Goal: Find specific page/section: Find specific page/section

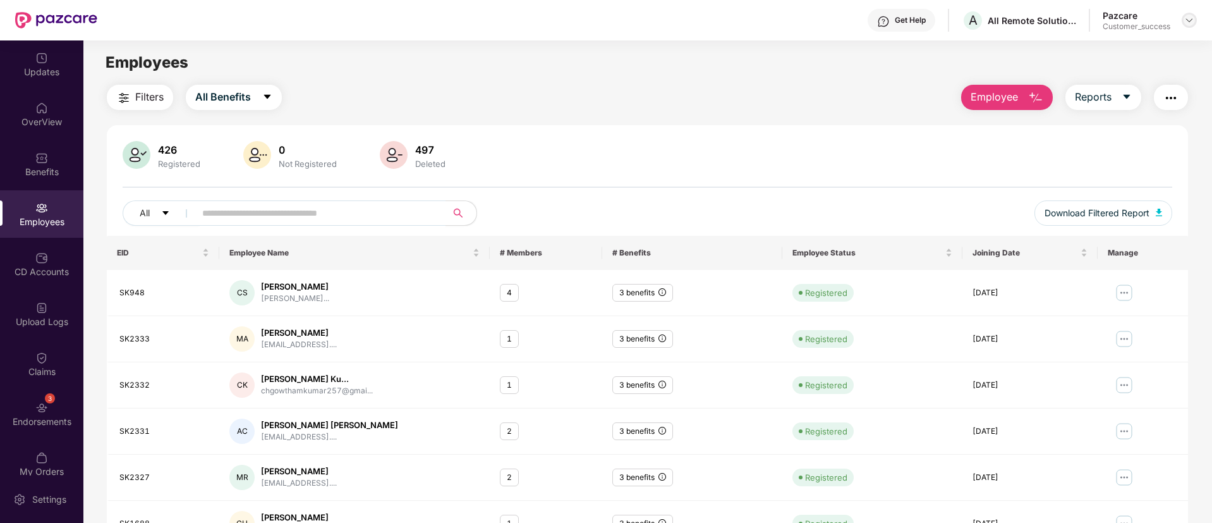
click at [1194, 21] on img at bounding box center [1189, 20] width 10 height 10
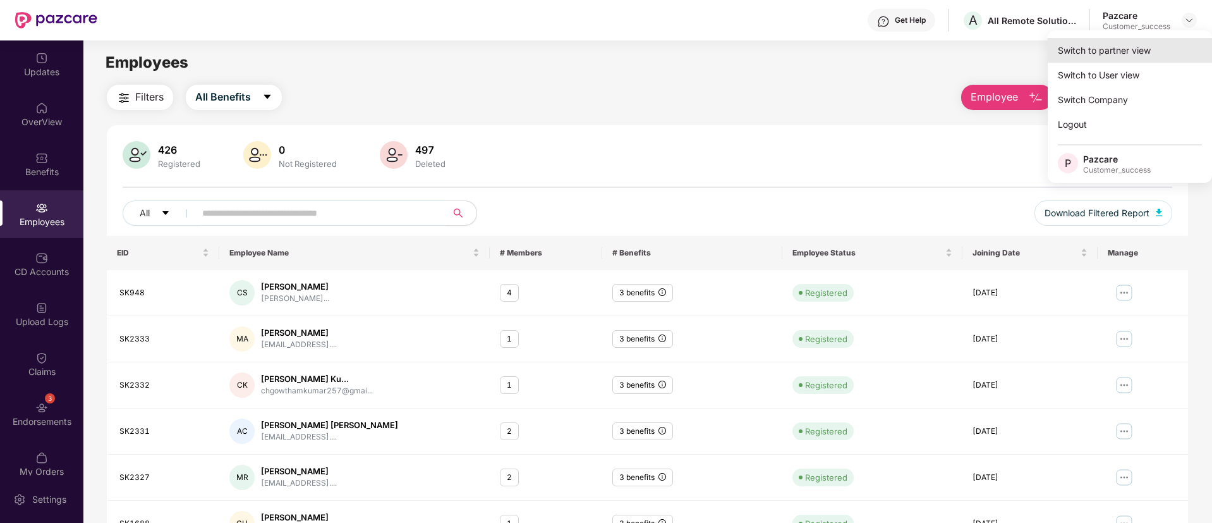
click at [1098, 51] on div "Switch to partner view" at bounding box center [1130, 50] width 164 height 25
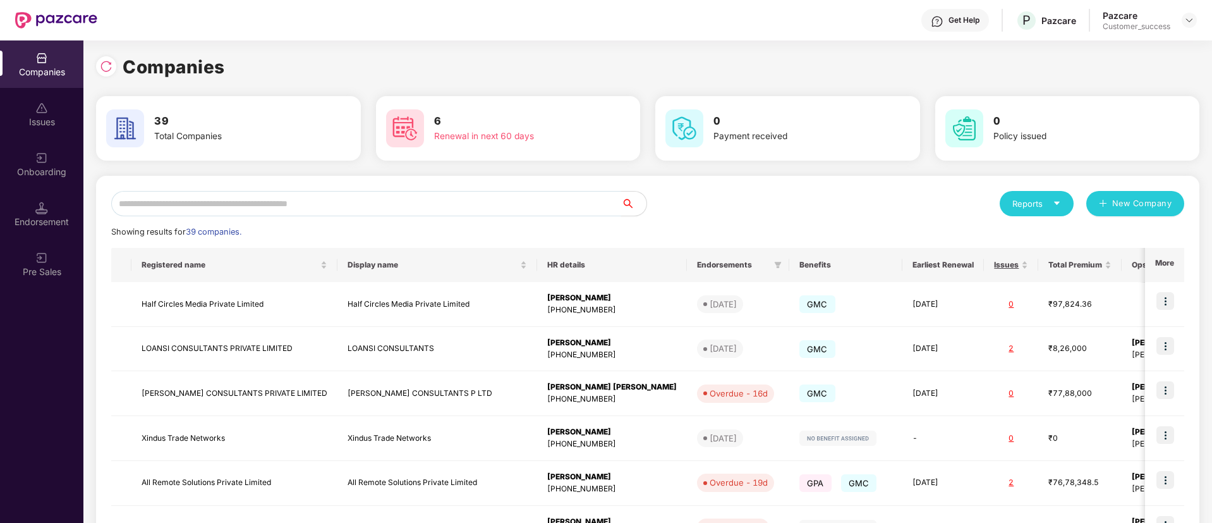
click at [184, 209] on input "text" at bounding box center [366, 203] width 510 height 25
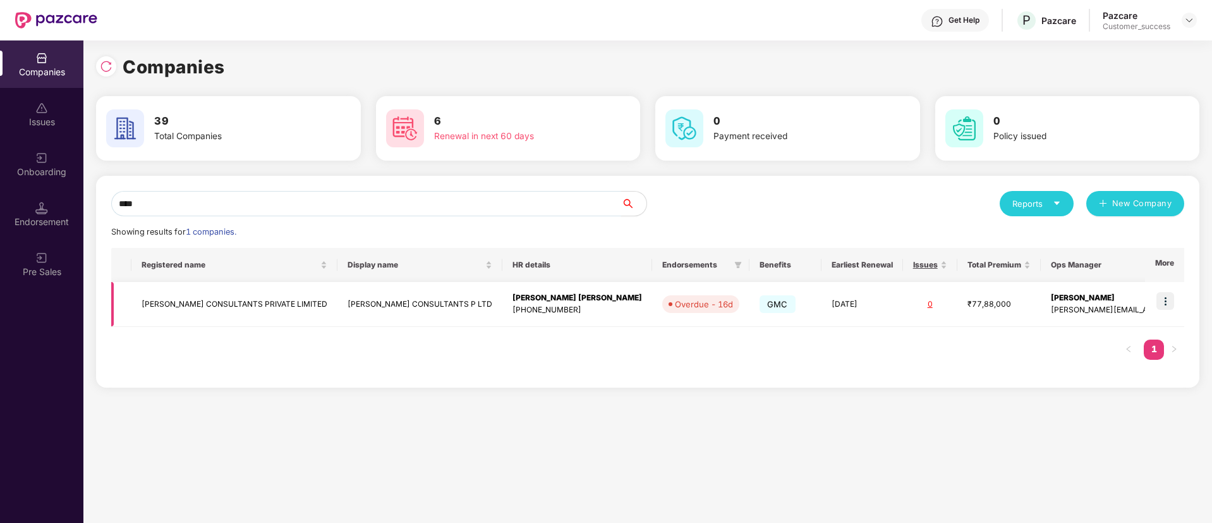
type input "****"
click at [1173, 303] on img at bounding box center [1166, 301] width 18 height 18
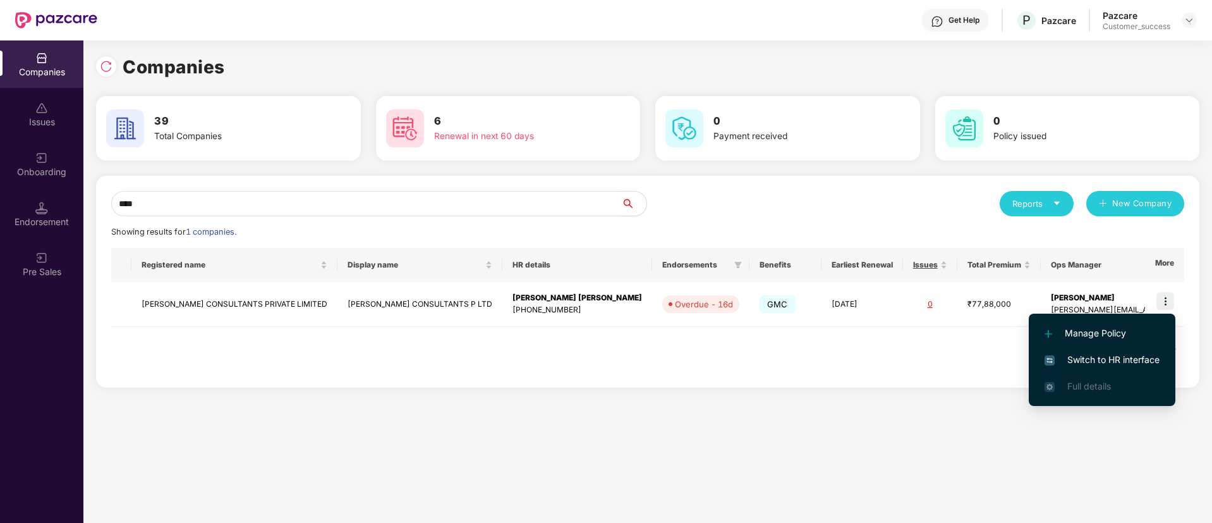
click at [1114, 365] on span "Switch to HR interface" at bounding box center [1102, 360] width 115 height 14
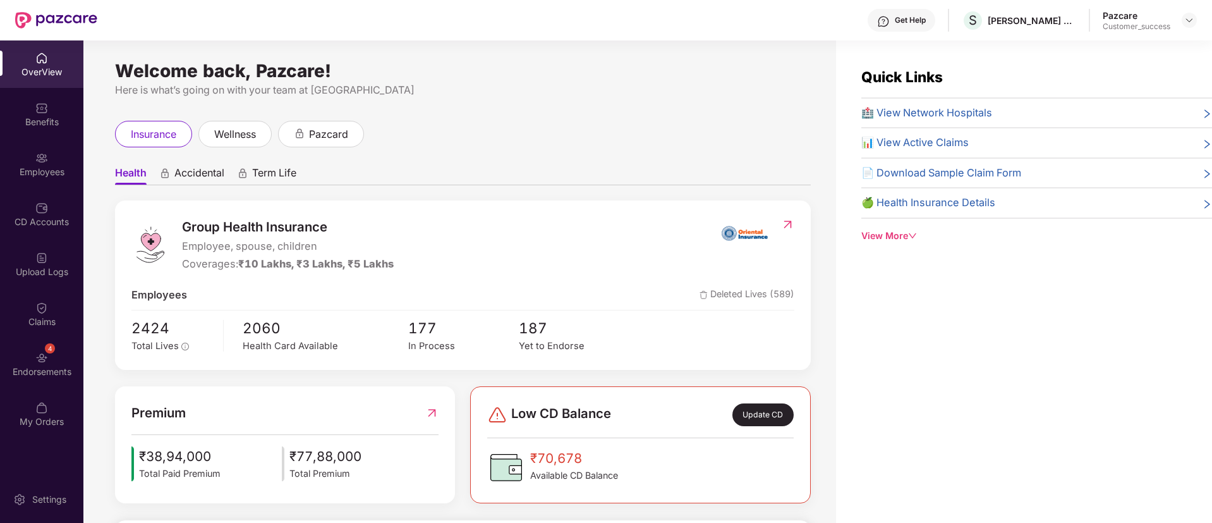
click at [32, 170] on div "Employees" at bounding box center [41, 172] width 83 height 13
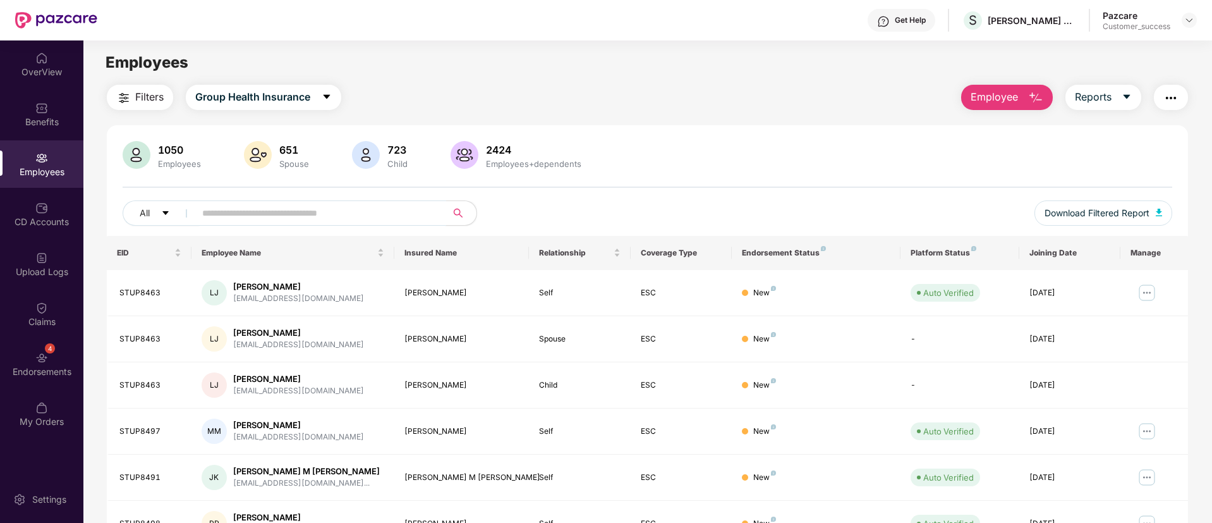
click at [373, 220] on input "text" at bounding box center [315, 213] width 227 height 19
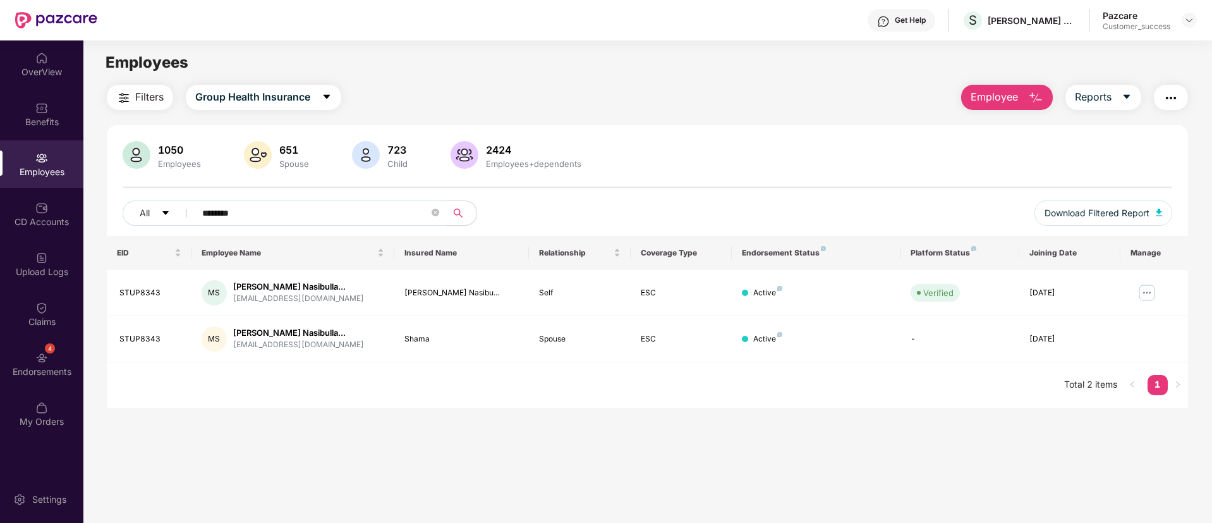
type input "********"
click at [132, 338] on div "STUP8343" at bounding box center [150, 339] width 62 height 12
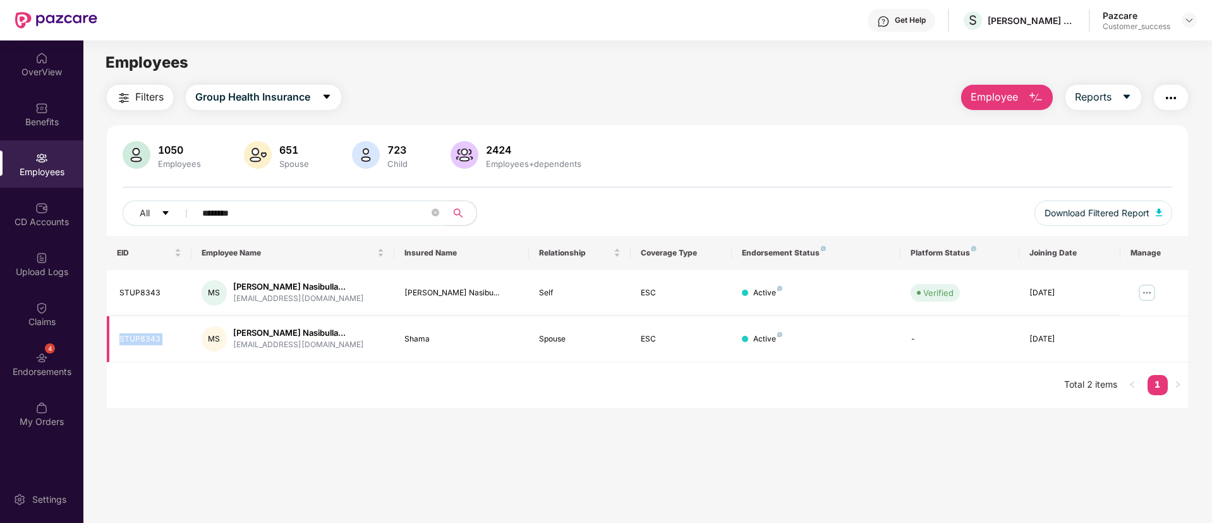
click at [132, 338] on div "STUP8343" at bounding box center [150, 339] width 62 height 12
copy div "STUP8343"
